Goal: Task Accomplishment & Management: Use online tool/utility

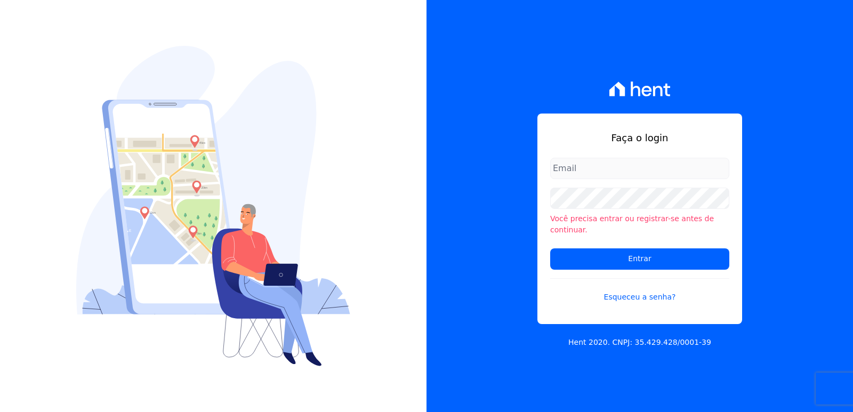
type input "administrativo3@fontanive.com.br"
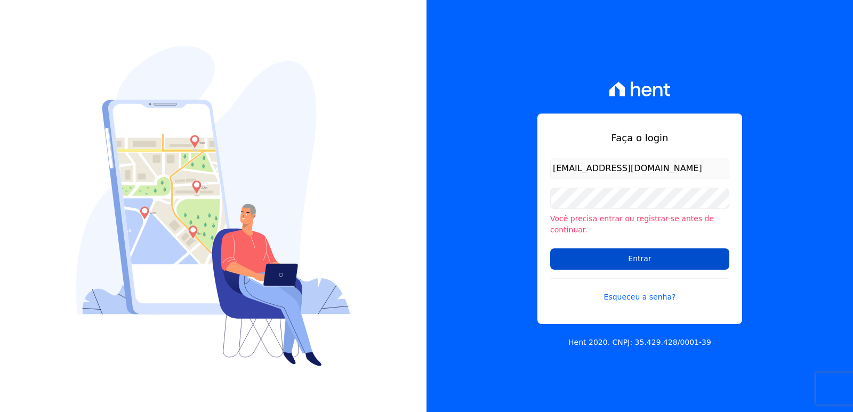
click at [551, 255] on input "Entrar" at bounding box center [639, 258] width 179 height 21
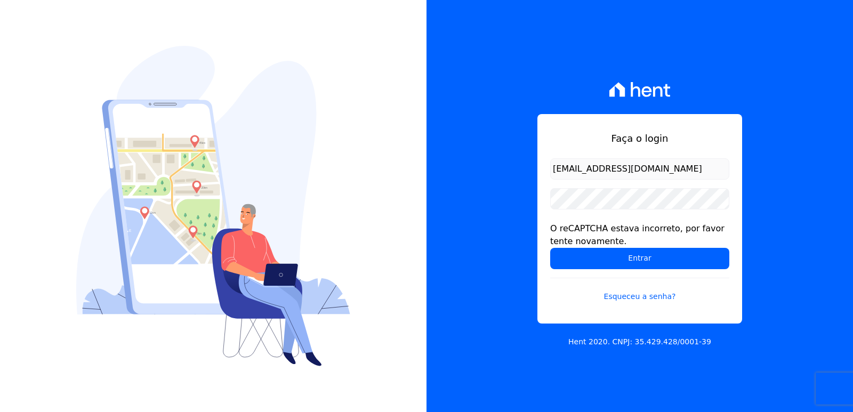
drag, startPoint x: 583, startPoint y: 163, endPoint x: 588, endPoint y: 172, distance: 10.3
click at [585, 165] on input "[EMAIL_ADDRESS][DOMAIN_NAME]" at bounding box center [639, 168] width 179 height 21
click at [578, 262] on input "Entrar" at bounding box center [639, 258] width 179 height 21
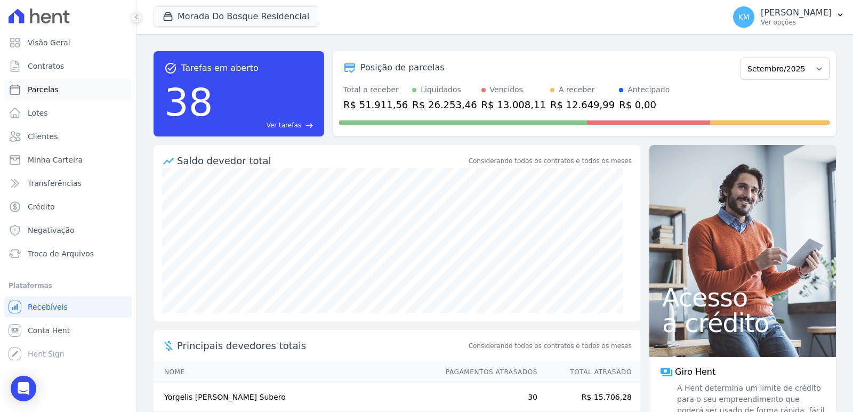
click at [49, 95] on link "Parcelas" at bounding box center [67, 89] width 127 height 21
select select
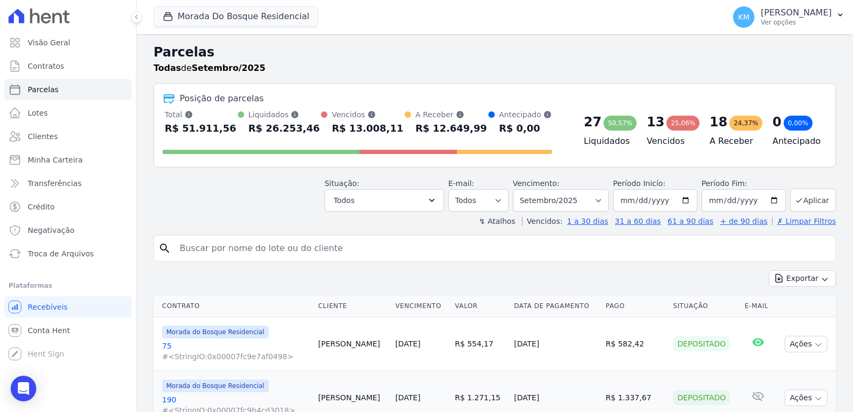
click at [267, 248] on input "search" at bounding box center [502, 248] width 658 height 21
drag, startPoint x: 267, startPoint y: 248, endPoint x: 261, endPoint y: 247, distance: 5.6
click at [266, 248] on input "search" at bounding box center [502, 248] width 658 height 21
type input "MARIANA MA"
select select
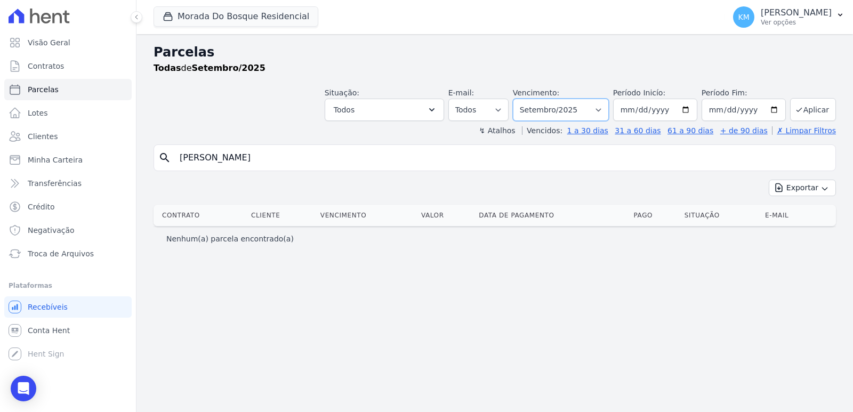
click at [549, 108] on select "Filtrar por período ──────── Todos os meses Janeiro/2024 Fevereiro/2024 Março/2…" at bounding box center [561, 110] width 96 height 22
click at [59, 68] on span "Contratos" at bounding box center [46, 66] width 36 height 11
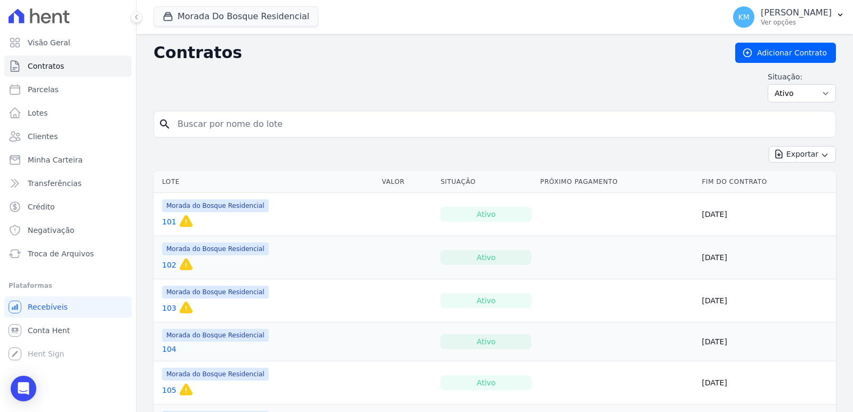
click at [347, 126] on input "search" at bounding box center [501, 124] width 660 height 21
click at [346, 125] on input "search" at bounding box center [501, 124] width 660 height 21
type input "272"
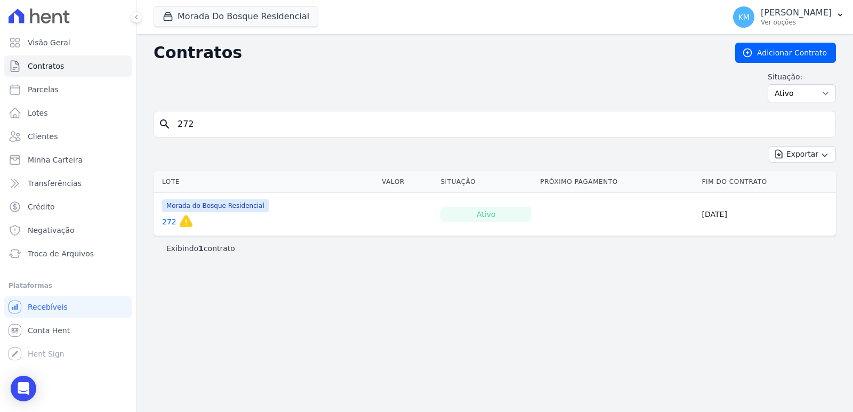
click at [170, 217] on link "272" at bounding box center [169, 221] width 14 height 11
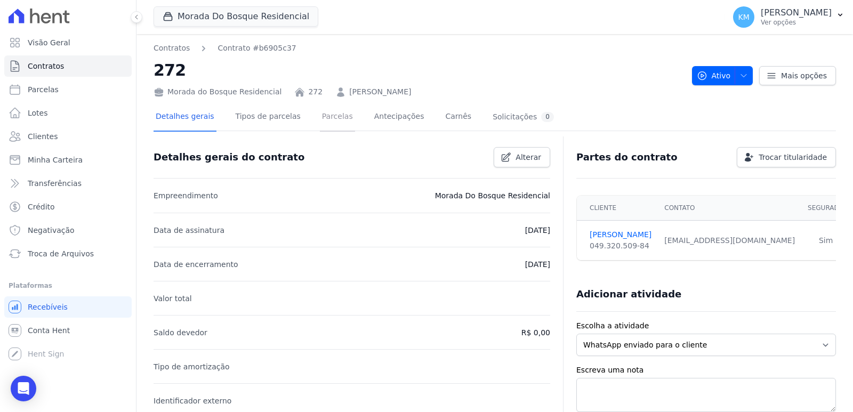
click at [327, 122] on link "Parcelas" at bounding box center [337, 117] width 35 height 28
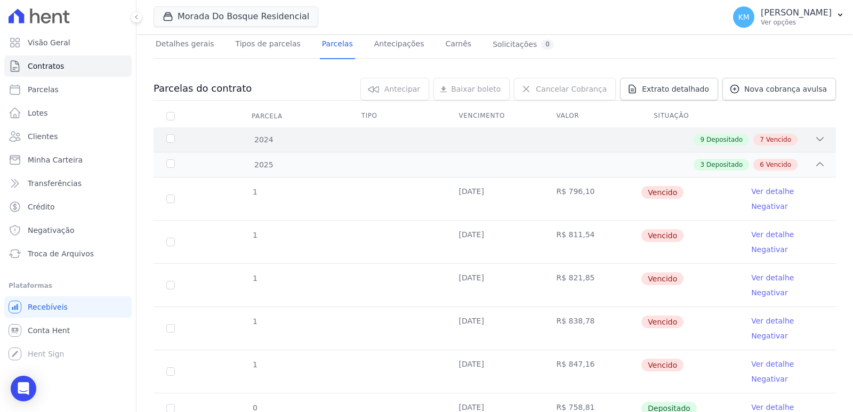
scroll to position [53, 0]
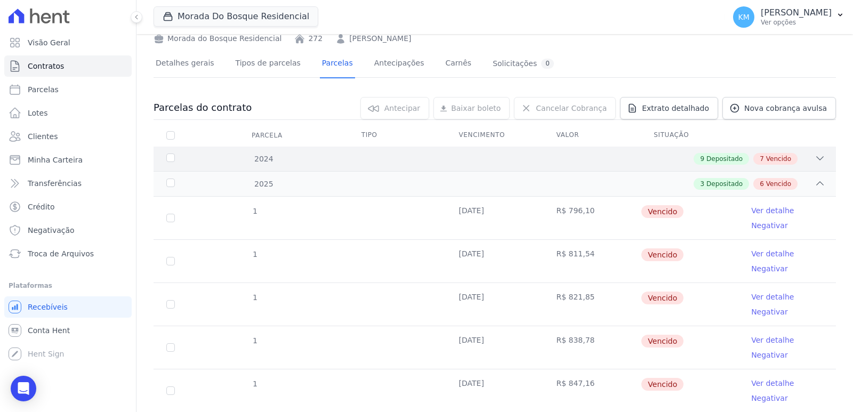
click at [245, 162] on div "9 Depositado 7 Vencido" at bounding box center [528, 159] width 594 height 12
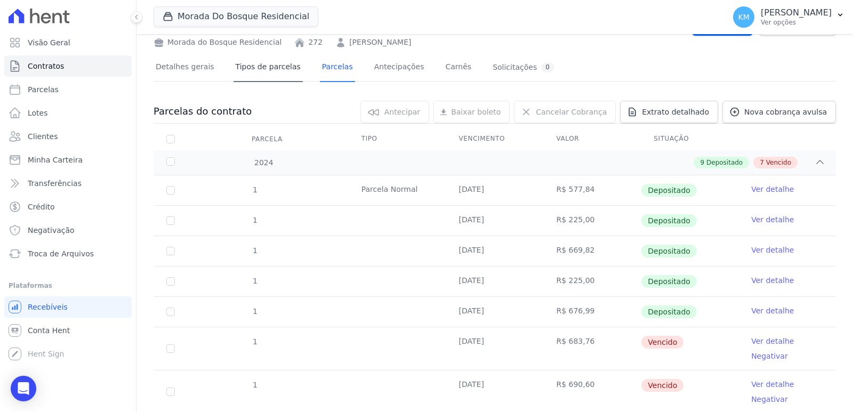
scroll to position [0, 0]
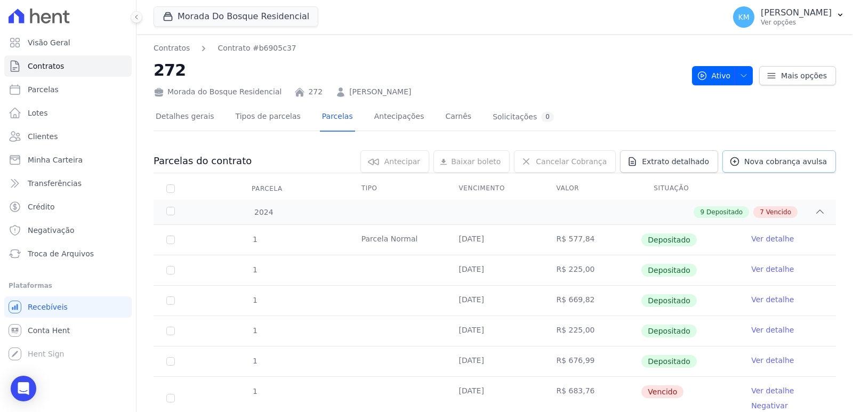
click at [773, 166] on span "Nova cobrança avulsa" at bounding box center [785, 161] width 83 height 11
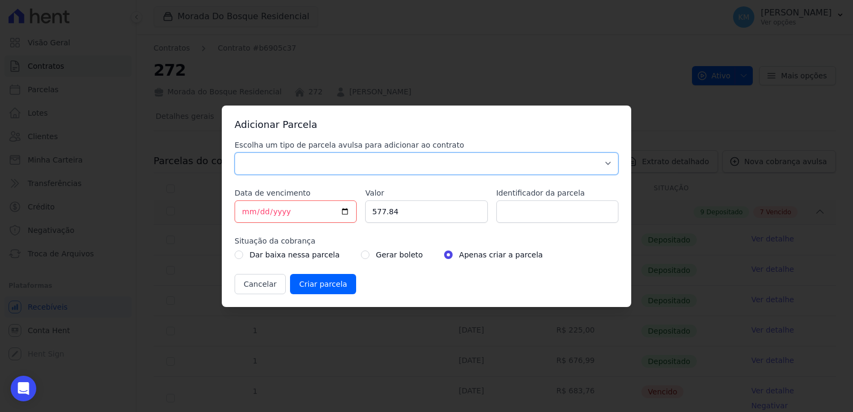
drag, startPoint x: 316, startPoint y: 166, endPoint x: 303, endPoint y: 174, distance: 14.6
click at [316, 165] on select "Parcela Normal Sinal Caução Intercalada Chaves Pré Chaves Pós Chaves Taxas Quit…" at bounding box center [427, 163] width 384 height 22
select select "standard"
click at [235, 152] on select "Parcela Normal Sinal Caução Intercalada Chaves Pré Chaves Pós Chaves Taxas Quit…" at bounding box center [427, 163] width 384 height 22
click at [244, 211] on input "2025-09-22" at bounding box center [296, 211] width 122 height 22
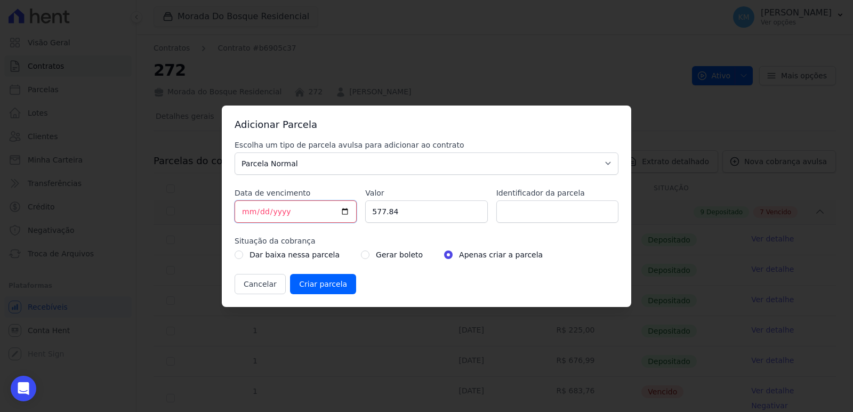
type input "2025-09-30"
click at [382, 220] on input "577.84" at bounding box center [426, 211] width 122 height 22
drag, startPoint x: 393, startPoint y: 216, endPoint x: 337, endPoint y: 237, distance: 59.9
click at [338, 236] on div "Escolha um tipo de parcela avulsa para adicionar ao contrato Parcela Normal Sin…" at bounding box center [427, 217] width 384 height 155
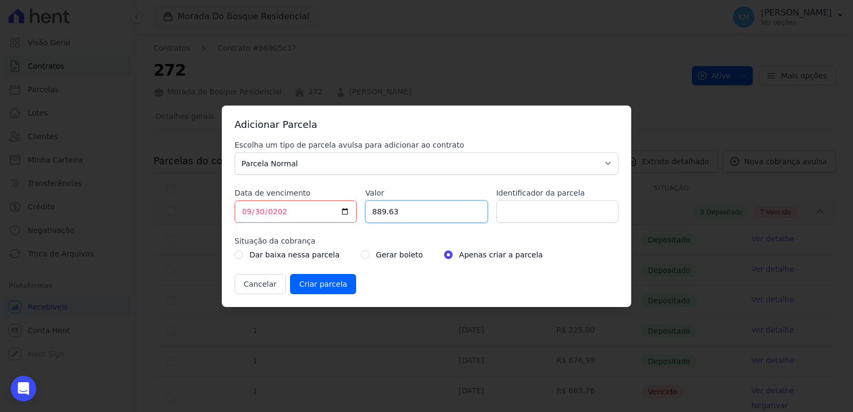
type input "889.63"
click at [536, 194] on label "Identificador da parcela" at bounding box center [557, 193] width 122 height 11
click at [536, 200] on input "Identificador da parcela" at bounding box center [557, 211] width 122 height 22
click at [531, 220] on input "Identificador da parcela" at bounding box center [557, 211] width 122 height 22
type input "272029A"
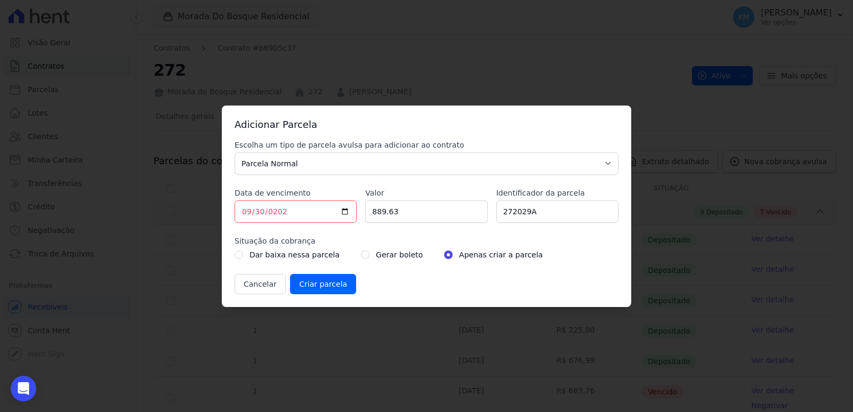
click at [348, 256] on div "Dar baixa nessa parcela Gerar boleto Apenas criar a parcela" at bounding box center [427, 254] width 384 height 13
click at [361, 259] on div "Gerar boleto" at bounding box center [392, 254] width 62 height 13
drag, startPoint x: 354, startPoint y: 256, endPoint x: 349, endPoint y: 262, distance: 7.6
click at [361, 257] on input "radio" at bounding box center [365, 255] width 9 height 9
radio input "true"
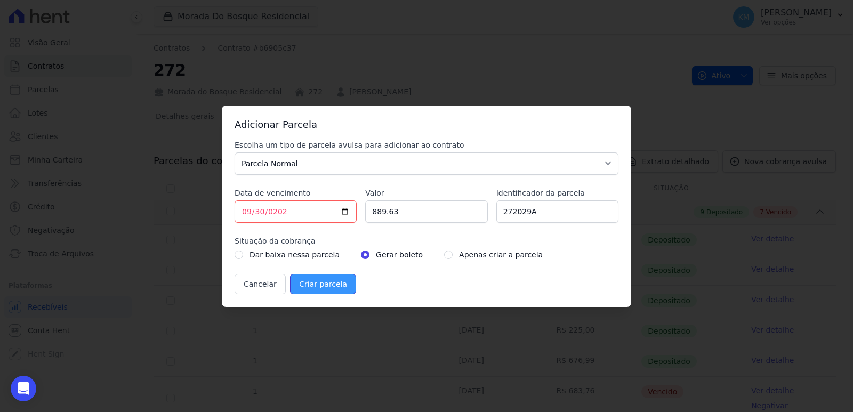
click at [331, 288] on input "Criar parcela" at bounding box center [323, 284] width 66 height 20
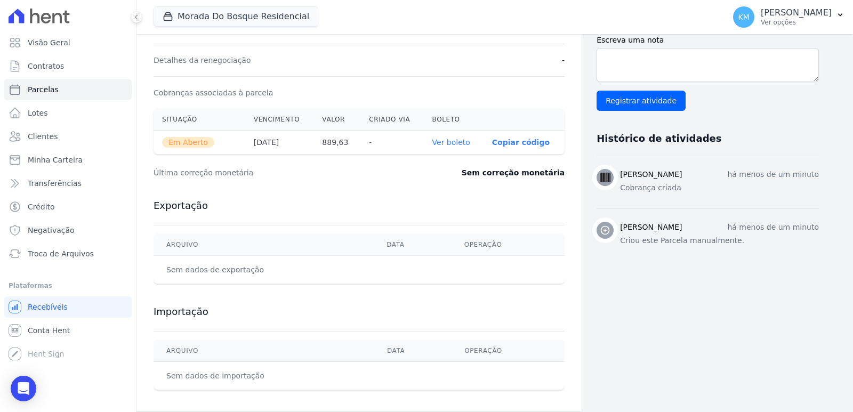
scroll to position [318, 0]
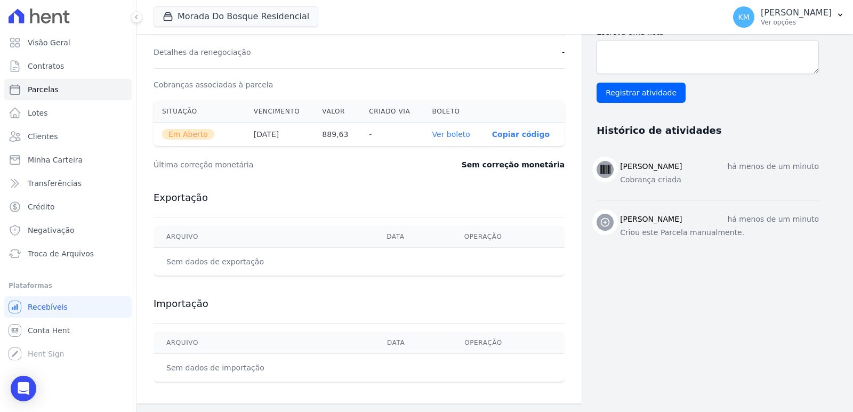
click at [451, 133] on link "Ver boleto" at bounding box center [451, 134] width 38 height 9
click at [50, 68] on span "Contratos" at bounding box center [46, 66] width 36 height 11
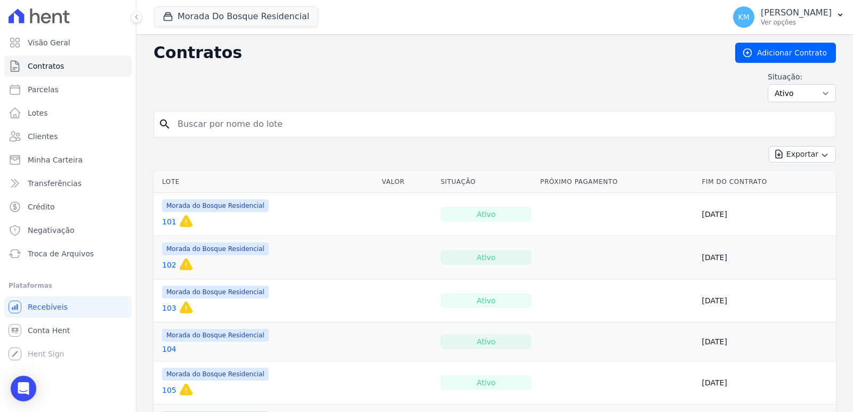
click at [204, 115] on input "search" at bounding box center [501, 124] width 660 height 21
click at [204, 117] on input "search" at bounding box center [501, 124] width 660 height 21
type input "49"
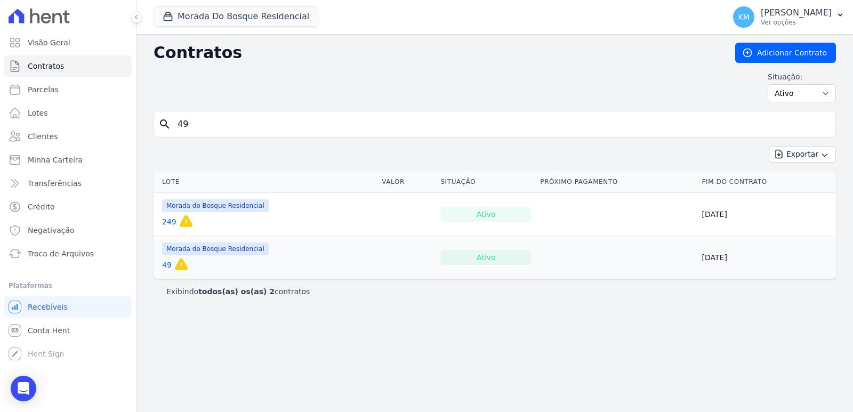
click at [164, 264] on link "49" at bounding box center [167, 265] width 10 height 11
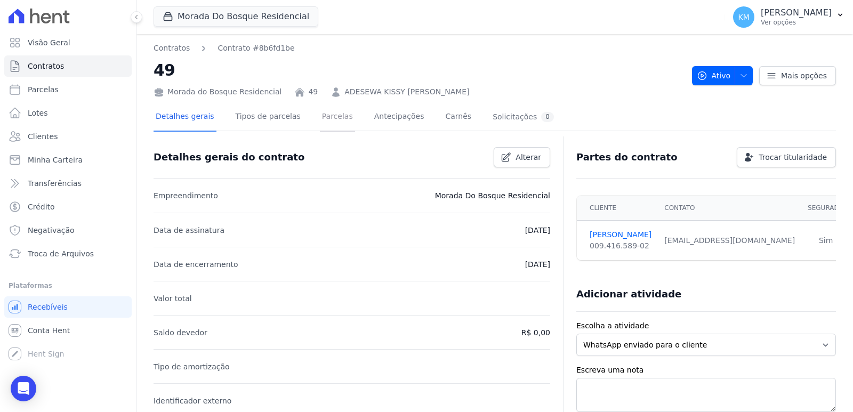
click at [326, 112] on link "Parcelas" at bounding box center [337, 117] width 35 height 28
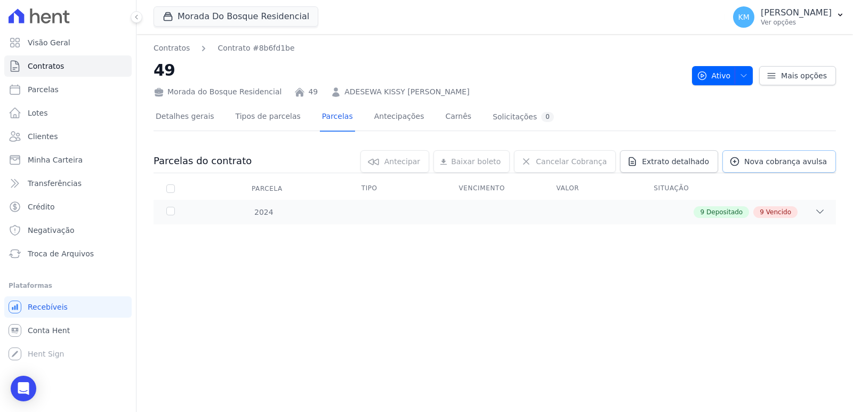
click at [791, 163] on span "Nova cobrança avulsa" at bounding box center [785, 161] width 83 height 11
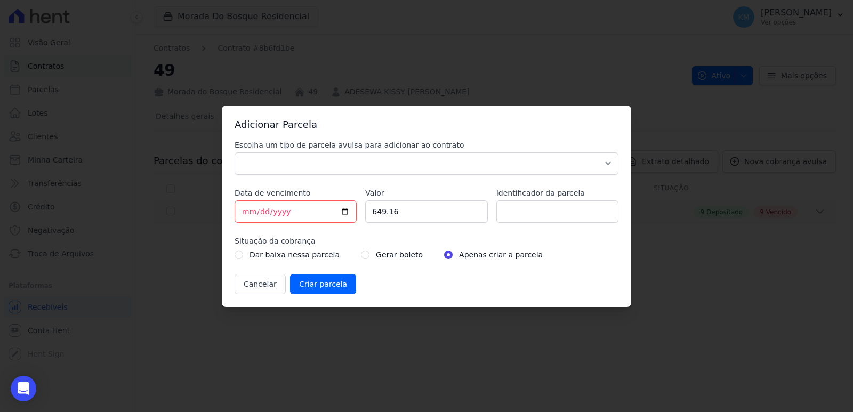
drag, startPoint x: 285, startPoint y: 151, endPoint x: 286, endPoint y: 163, distance: 11.8
click at [286, 159] on div "Escolha um tipo de parcela avulsa para adicionar ao contrato Parcela Normal Sin…" at bounding box center [427, 157] width 384 height 35
click at [284, 168] on select "Parcela Normal Sinal Caução Intercalada Chaves Pré Chaves Pós Chaves Taxas Quit…" at bounding box center [427, 163] width 384 height 22
select select "standard"
click at [235, 152] on select "Parcela Normal Sinal Caução Intercalada Chaves Pré Chaves Pós Chaves Taxas Quit…" at bounding box center [427, 163] width 384 height 22
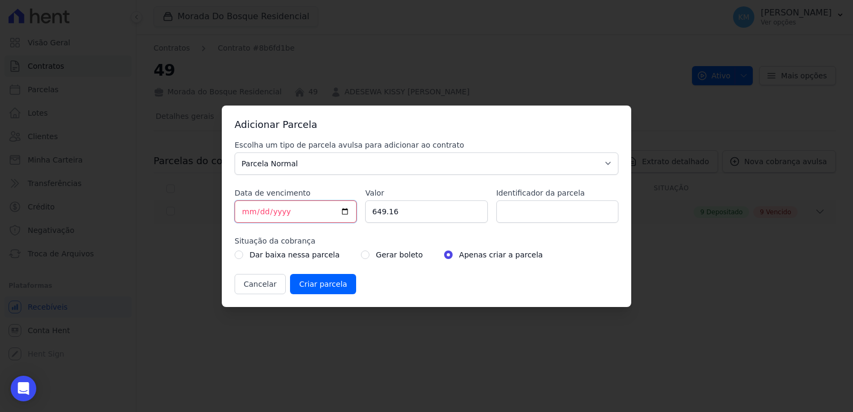
click at [242, 208] on input "2025-09-22" at bounding box center [296, 211] width 122 height 22
type input "2025-09-30"
click at [373, 218] on input "649.16" at bounding box center [426, 211] width 122 height 22
drag, startPoint x: 395, startPoint y: 214, endPoint x: 311, endPoint y: 227, distance: 84.8
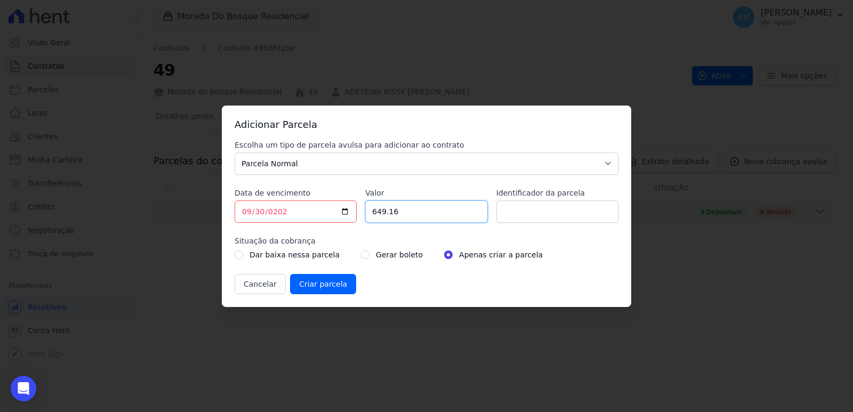
click at [311, 227] on div "Escolha um tipo de parcela avulsa para adicionar ao contrato Parcela Normal Sin…" at bounding box center [427, 217] width 384 height 155
type input "610.44"
click at [594, 214] on input "Identificador da parcela" at bounding box center [557, 211] width 122 height 22
type input "034036I"
click at [361, 252] on input "radio" at bounding box center [365, 255] width 9 height 9
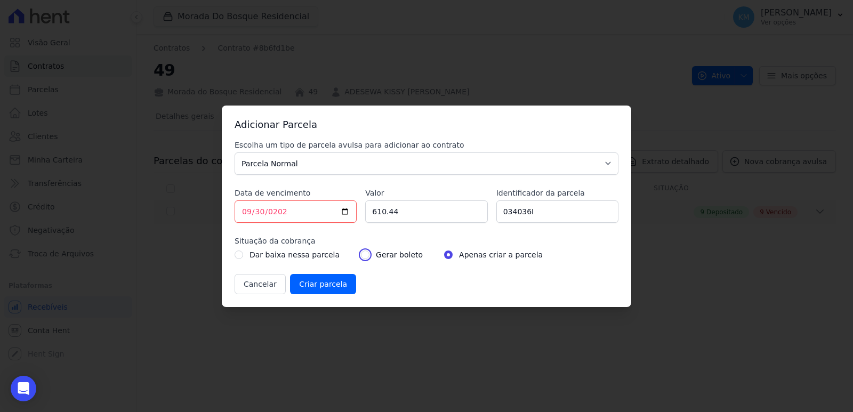
radio input "true"
click at [337, 286] on input "Criar parcela" at bounding box center [323, 284] width 66 height 20
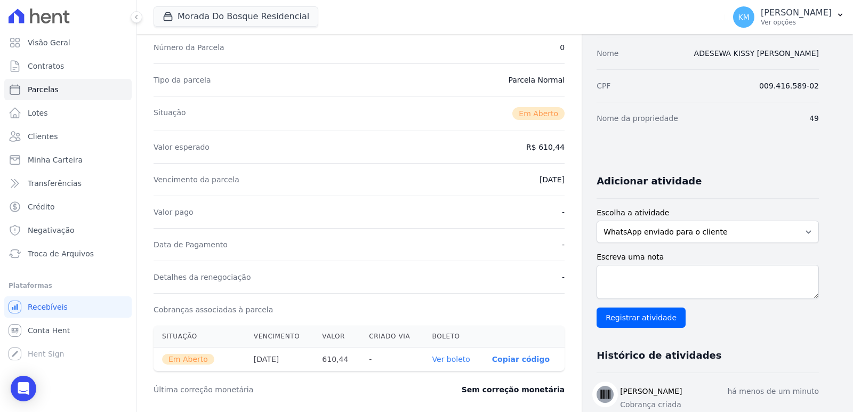
scroll to position [160, 0]
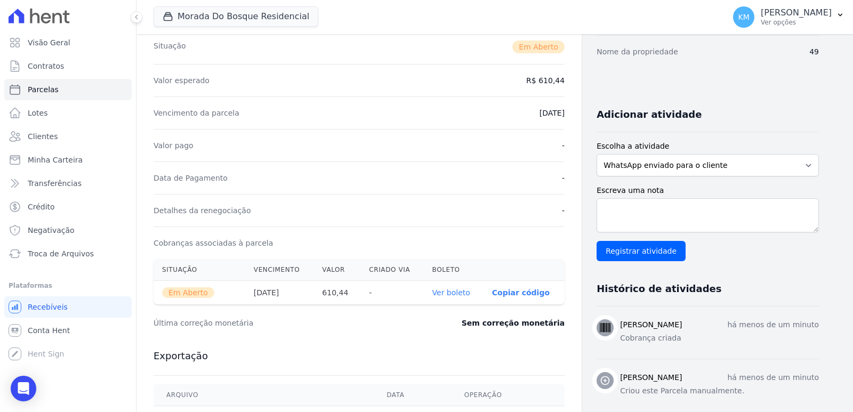
drag, startPoint x: 451, startPoint y: 287, endPoint x: 448, endPoint y: 293, distance: 7.2
click at [452, 287] on th "Ver boleto" at bounding box center [454, 293] width 60 height 24
click at [447, 296] on link "Ver boleto" at bounding box center [451, 292] width 38 height 9
